Goal: Information Seeking & Learning: Find specific fact

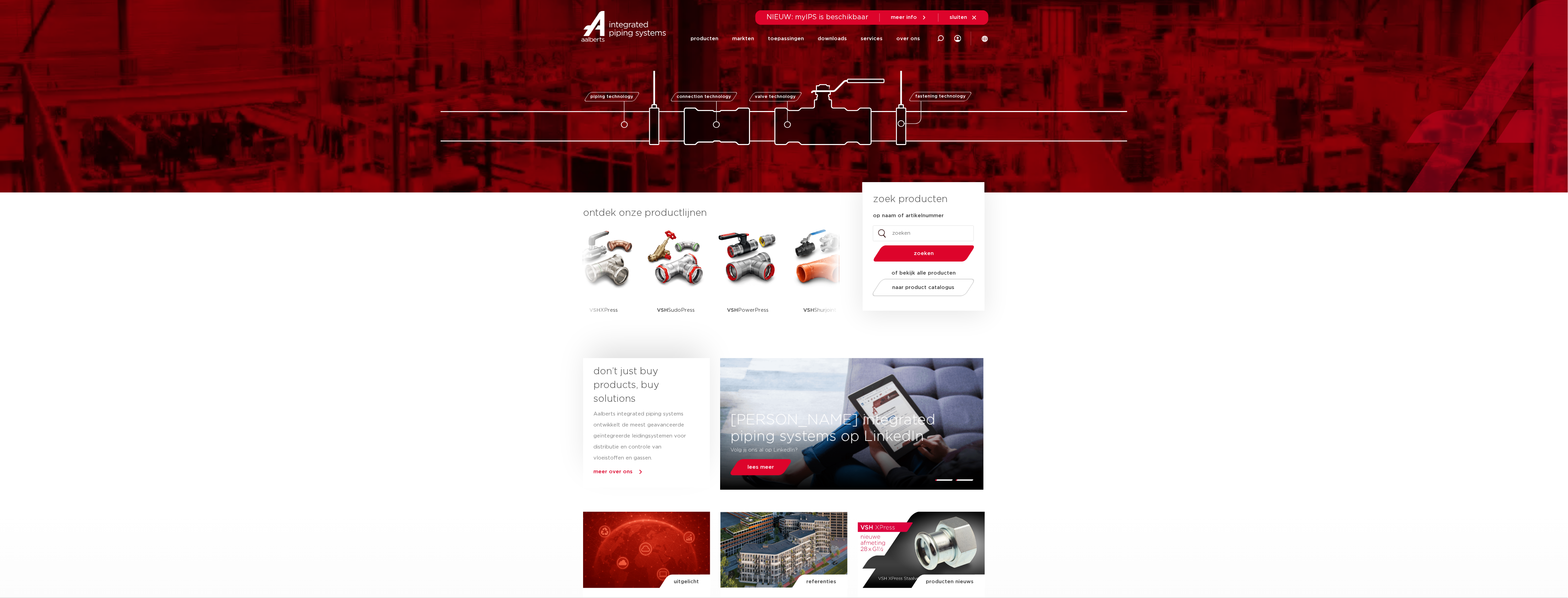
click at [931, 237] on input "op naam of artikelnummer" at bounding box center [923, 233] width 101 height 16
type input "4802303"
click at [871, 245] on button "zoeken" at bounding box center [924, 253] width 107 height 18
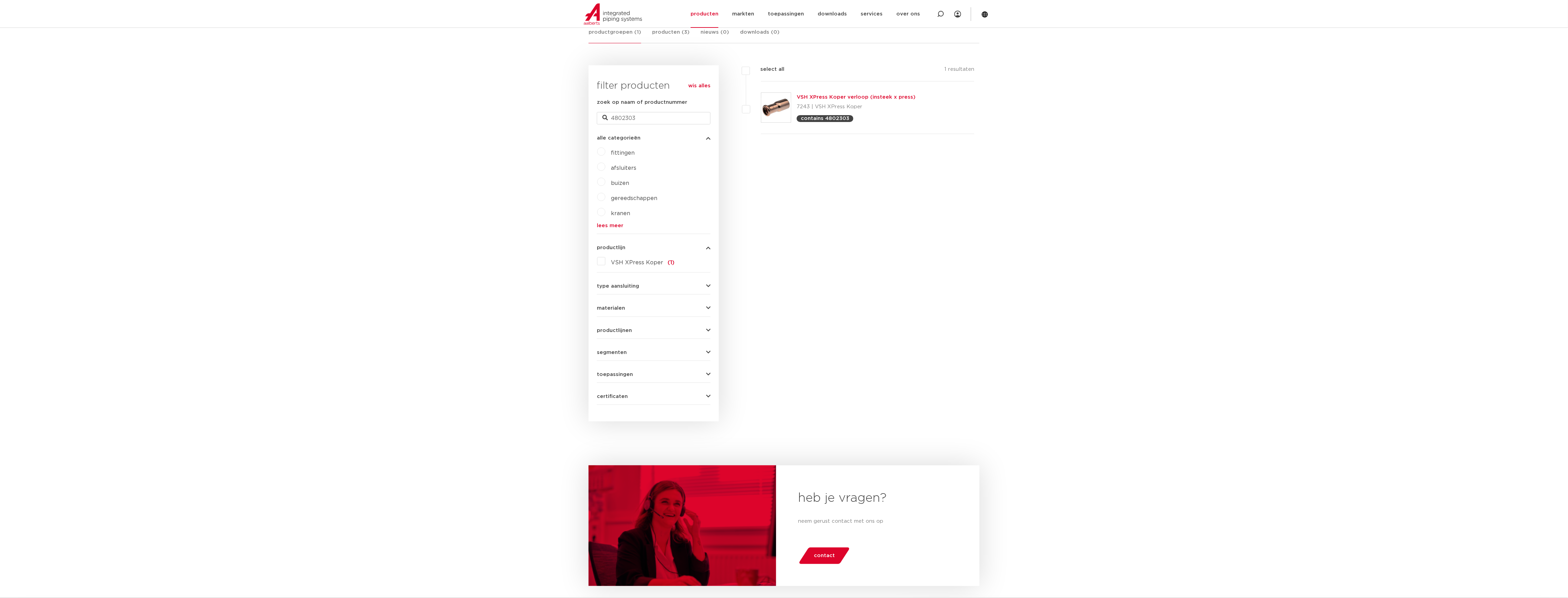
click at [858, 97] on link "VSH XPress Koper verloop (insteek x press)" at bounding box center [856, 97] width 119 height 5
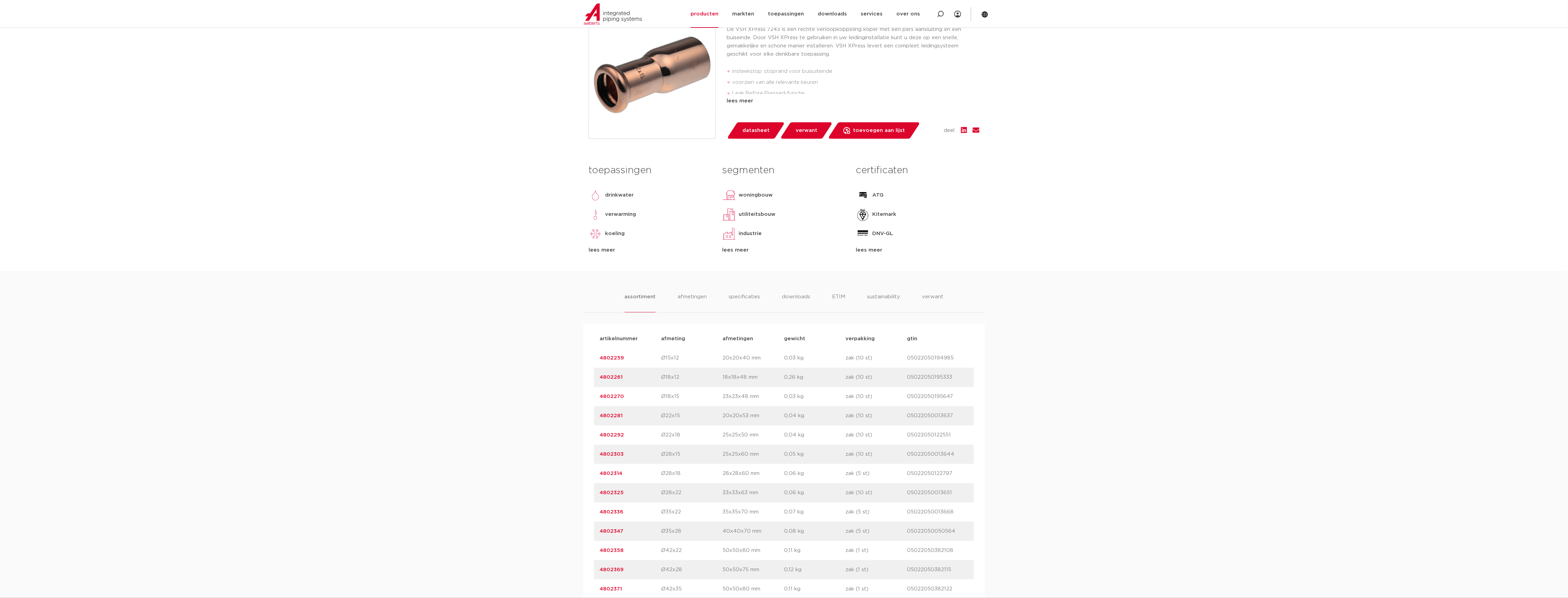
scroll to position [229, 0]
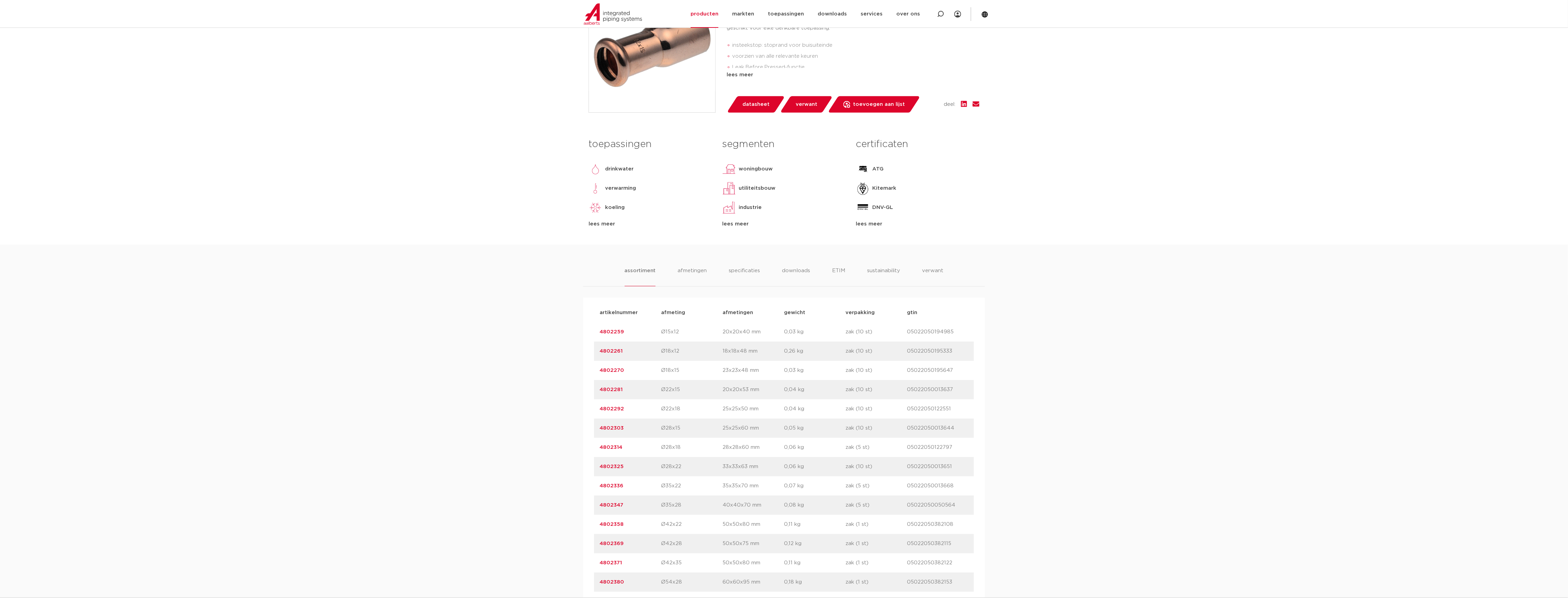
click at [698, 264] on div "assortiment afmetingen specificaties downloads ETIM sustainability verwant asso…" at bounding box center [784, 565] width 1568 height 641
drag, startPoint x: 697, startPoint y: 269, endPoint x: 694, endPoint y: 266, distance: 4.2
click at [696, 269] on li "afmetingen" at bounding box center [692, 276] width 30 height 19
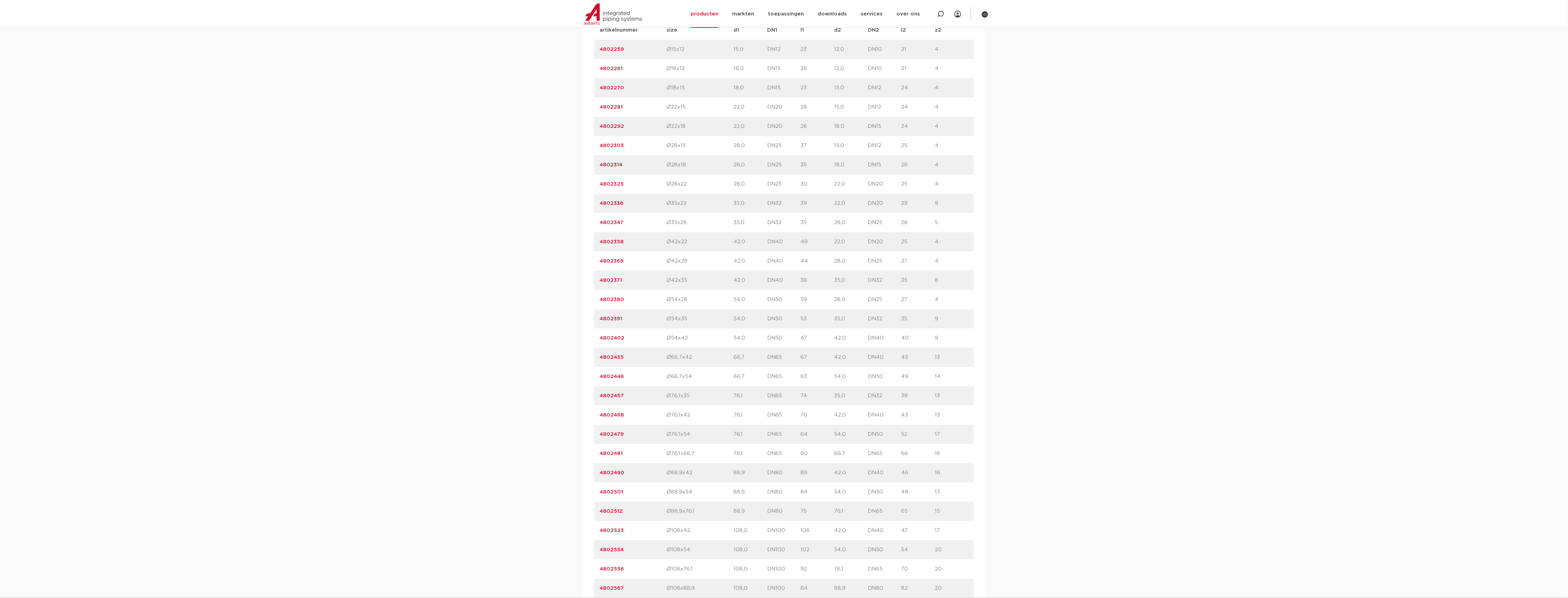
scroll to position [504, 0]
drag, startPoint x: 676, startPoint y: 192, endPoint x: 683, endPoint y: 177, distance: 16.6
click at [678, 192] on p "Ø28x22" at bounding box center [700, 192] width 67 height 9
click at [684, 172] on p "Ø28x18" at bounding box center [700, 172] width 67 height 9
click at [679, 157] on p "Ø28x15" at bounding box center [700, 153] width 67 height 9
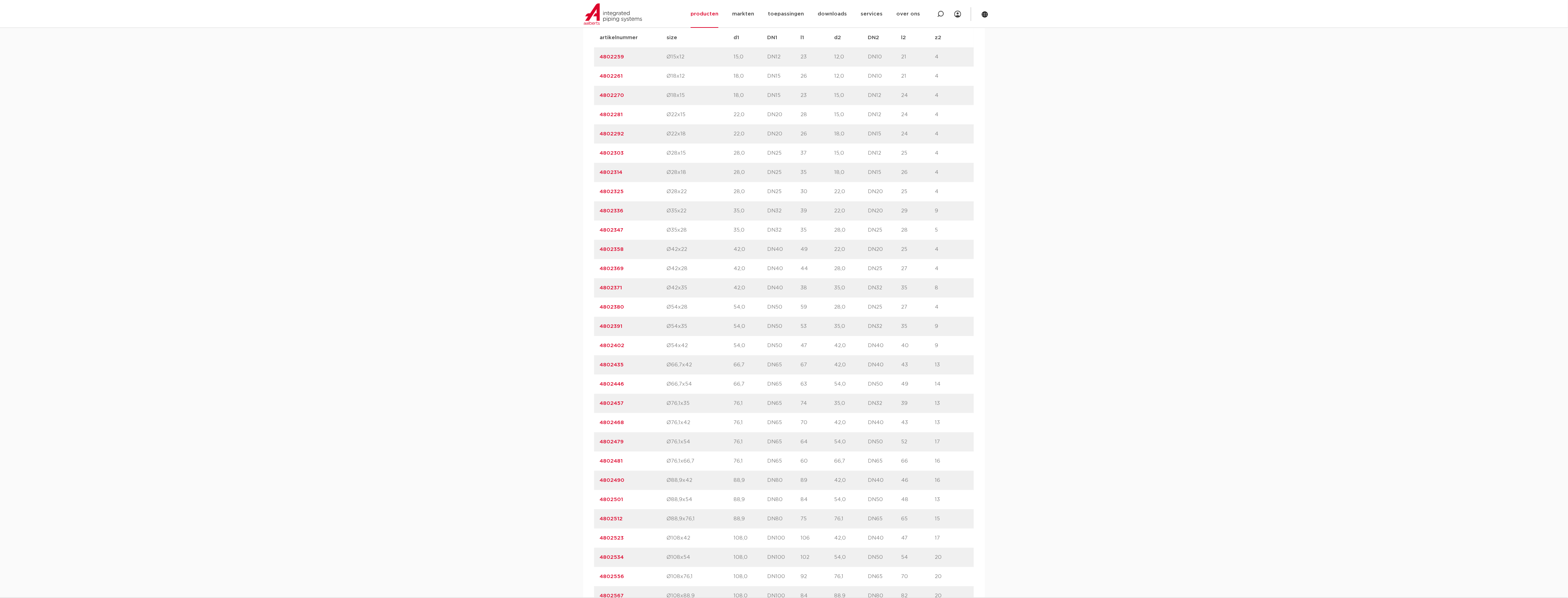
click at [745, 154] on p "28,0" at bounding box center [751, 153] width 33 height 9
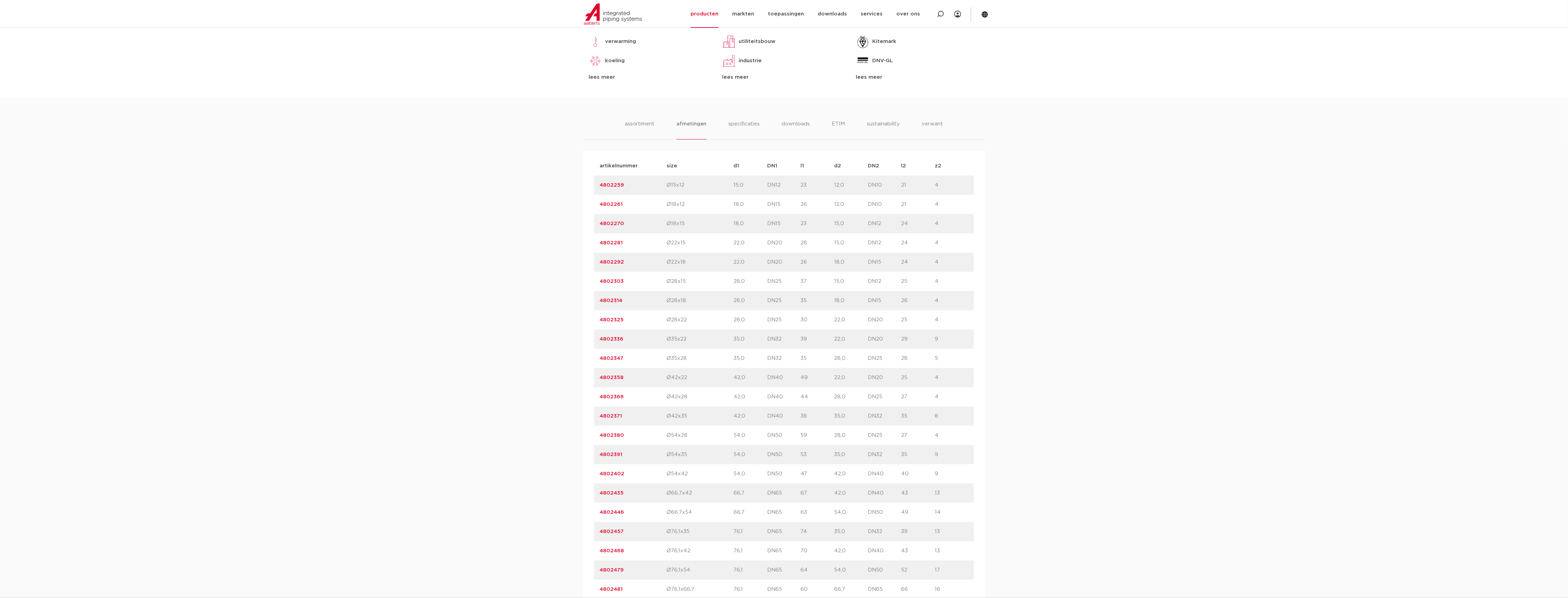
scroll to position [366, 0]
drag, startPoint x: 695, startPoint y: 293, endPoint x: 737, endPoint y: 292, distance: 42.0
click at [696, 293] on p "Ø28x15" at bounding box center [700, 291] width 67 height 9
drag, startPoint x: 799, startPoint y: 289, endPoint x: 808, endPoint y: 288, distance: 9.1
click at [808, 288] on div "artikelnummer 4802303 size Ø28x15" at bounding box center [784, 290] width 380 height 19
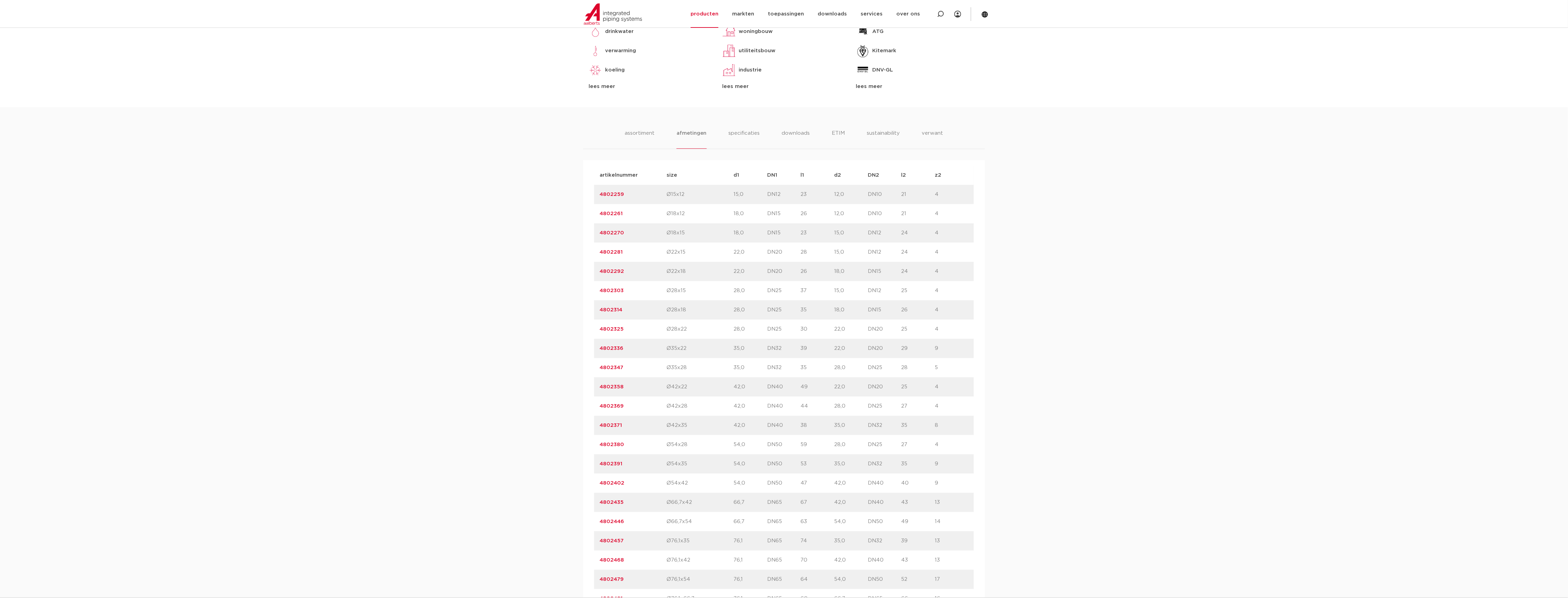
drag, startPoint x: 317, startPoint y: 543, endPoint x: 288, endPoint y: 597, distance: 61.3
click at [317, 546] on div "assortiment afmetingen specificaties downloads ETIM sustainability verwant asso…" at bounding box center [784, 549] width 1568 height 883
